Goal: Navigation & Orientation: Find specific page/section

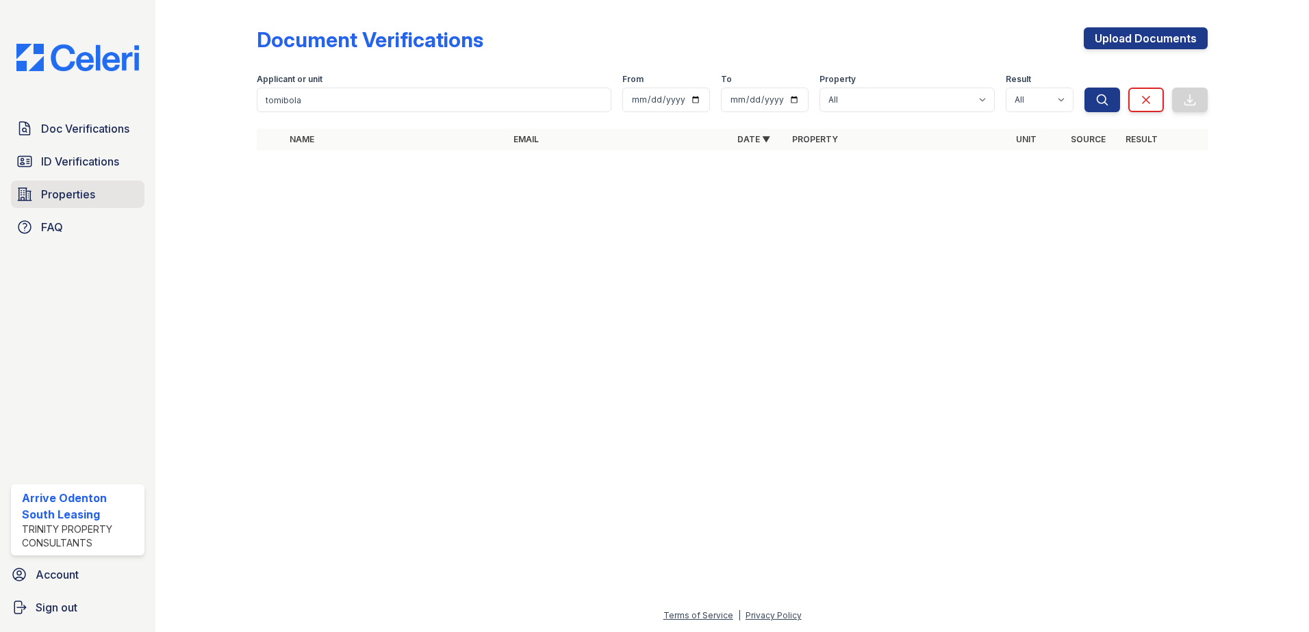
click at [53, 189] on span "Properties" at bounding box center [68, 194] width 54 height 16
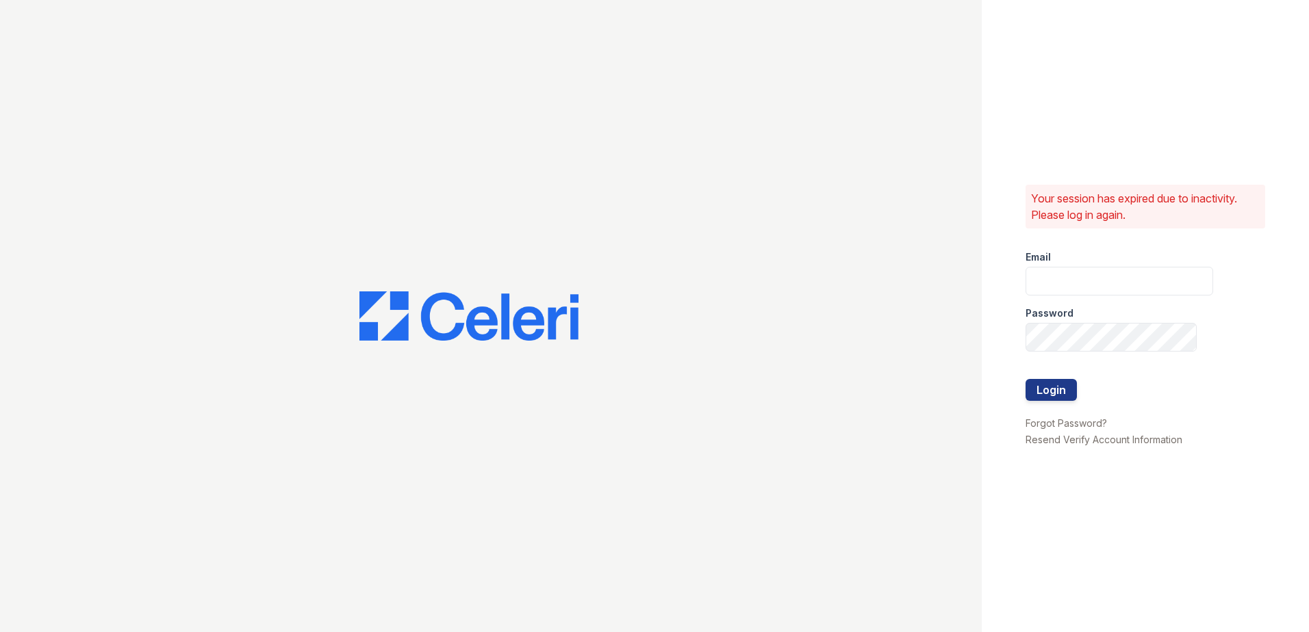
type input "[EMAIL_ADDRESS][DOMAIN_NAME]"
click at [1061, 387] on button "Login" at bounding box center [1050, 390] width 51 height 22
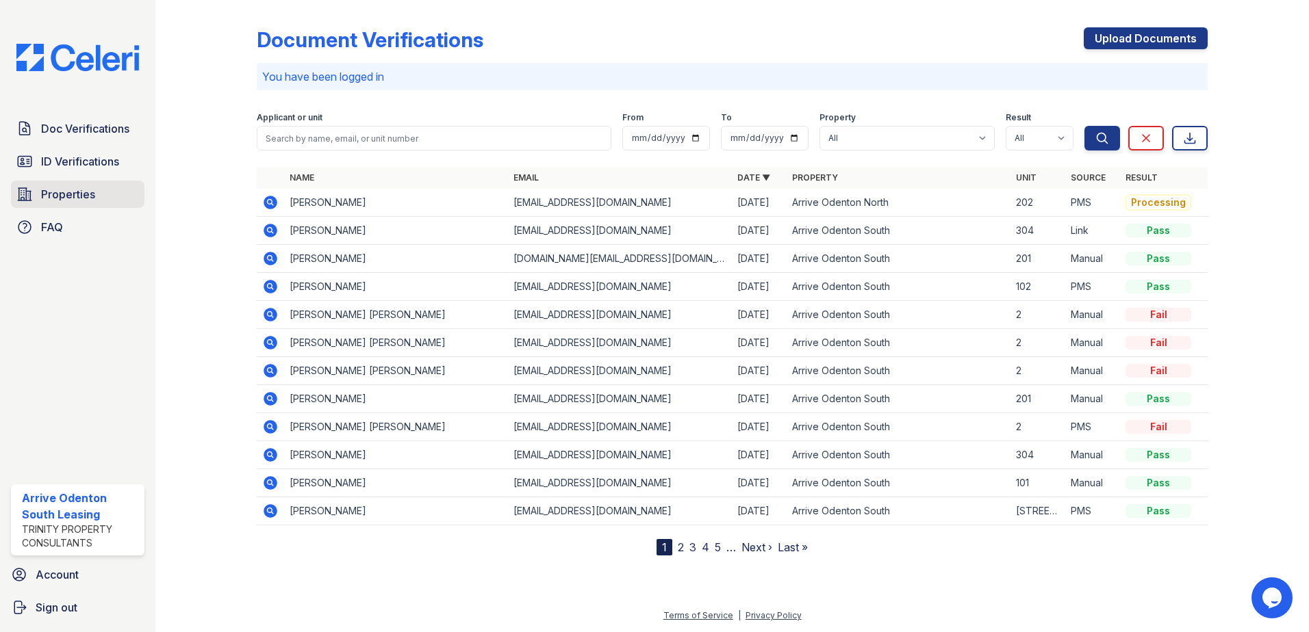
click at [72, 194] on span "Properties" at bounding box center [68, 194] width 54 height 16
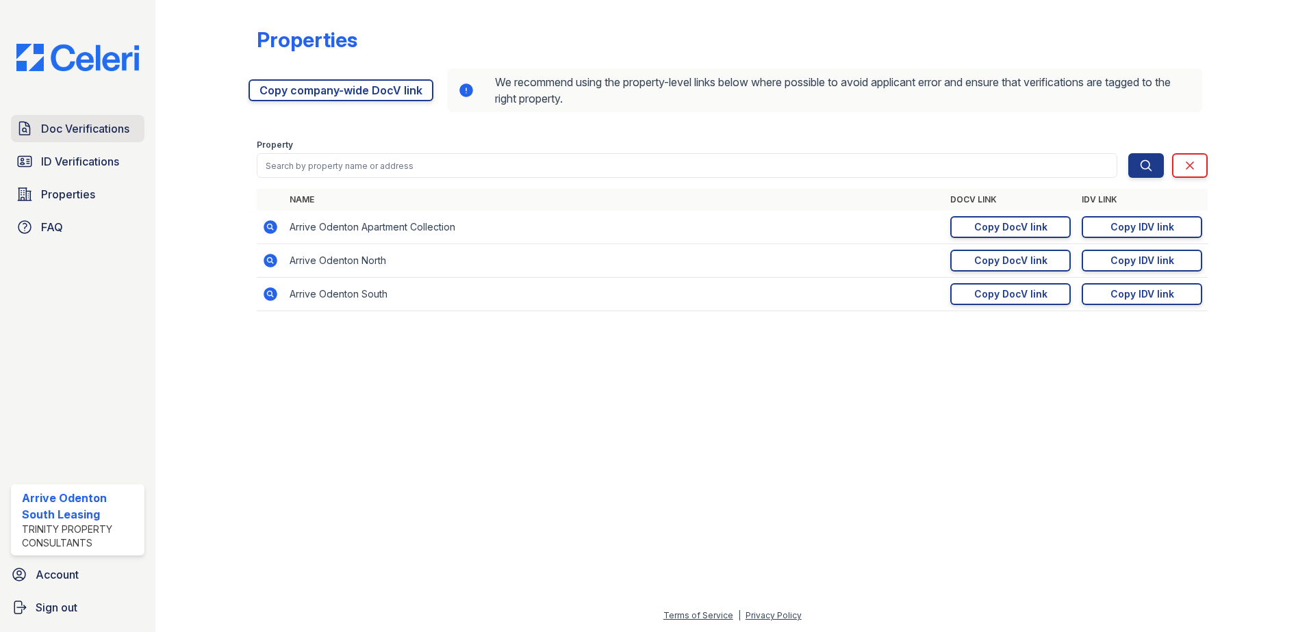
click at [82, 133] on span "Doc Verifications" at bounding box center [85, 128] width 88 height 16
